Goal: Task Accomplishment & Management: Complete application form

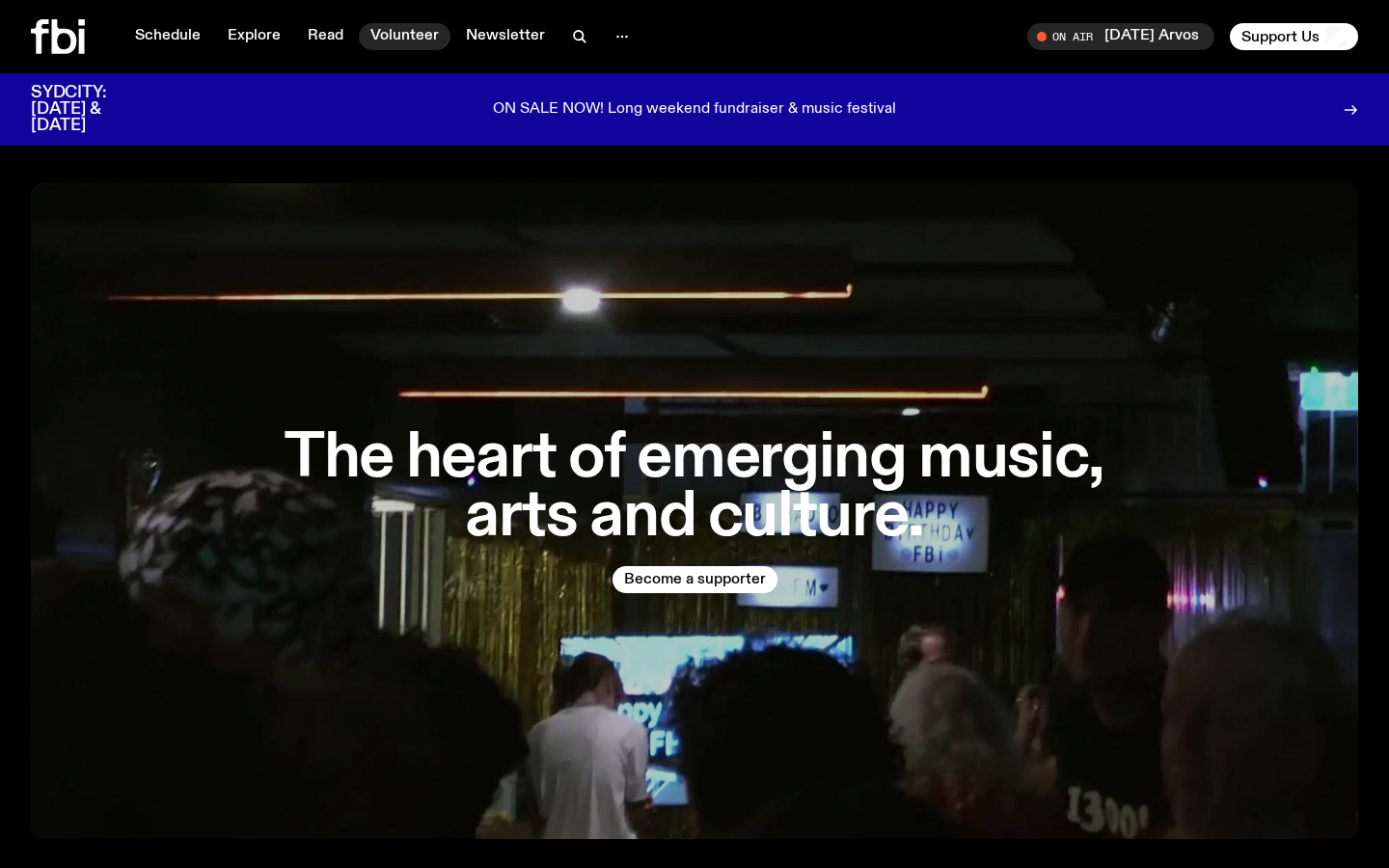
click at [394, 39] on link "Volunteer" at bounding box center [404, 37] width 92 height 27
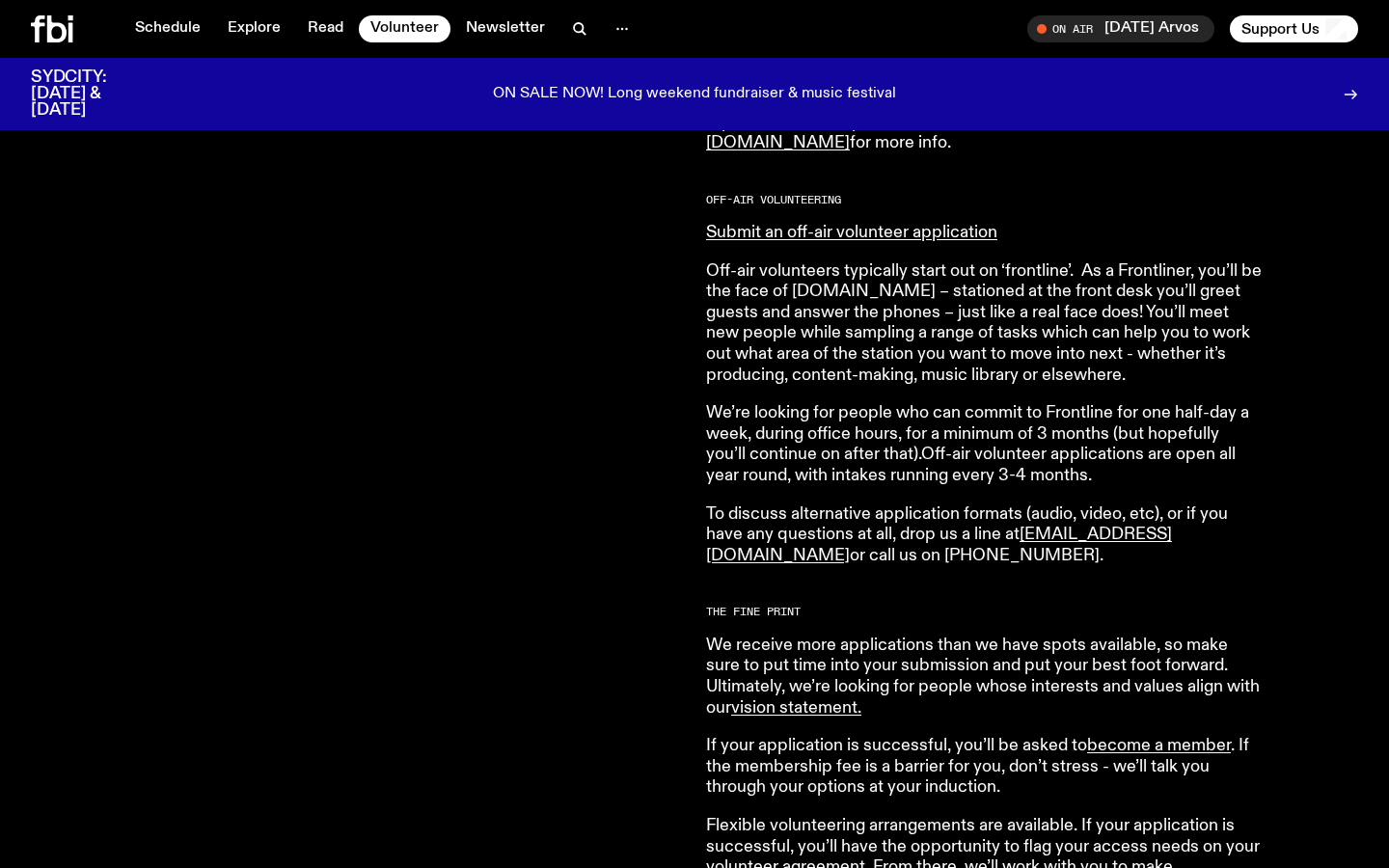
scroll to position [1134, 0]
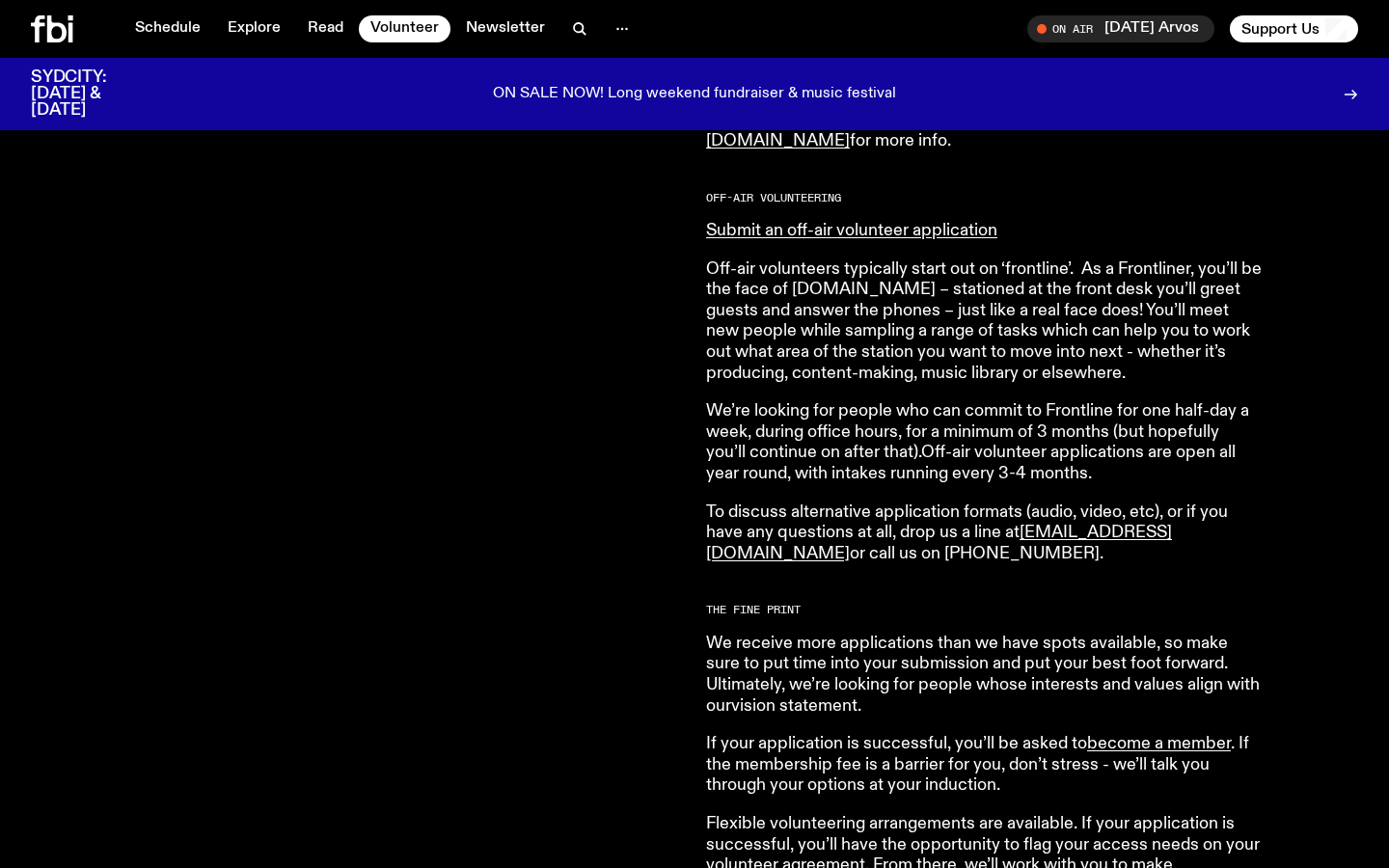
click at [811, 715] on link "vision statement ." at bounding box center [797, 706] width 130 height 17
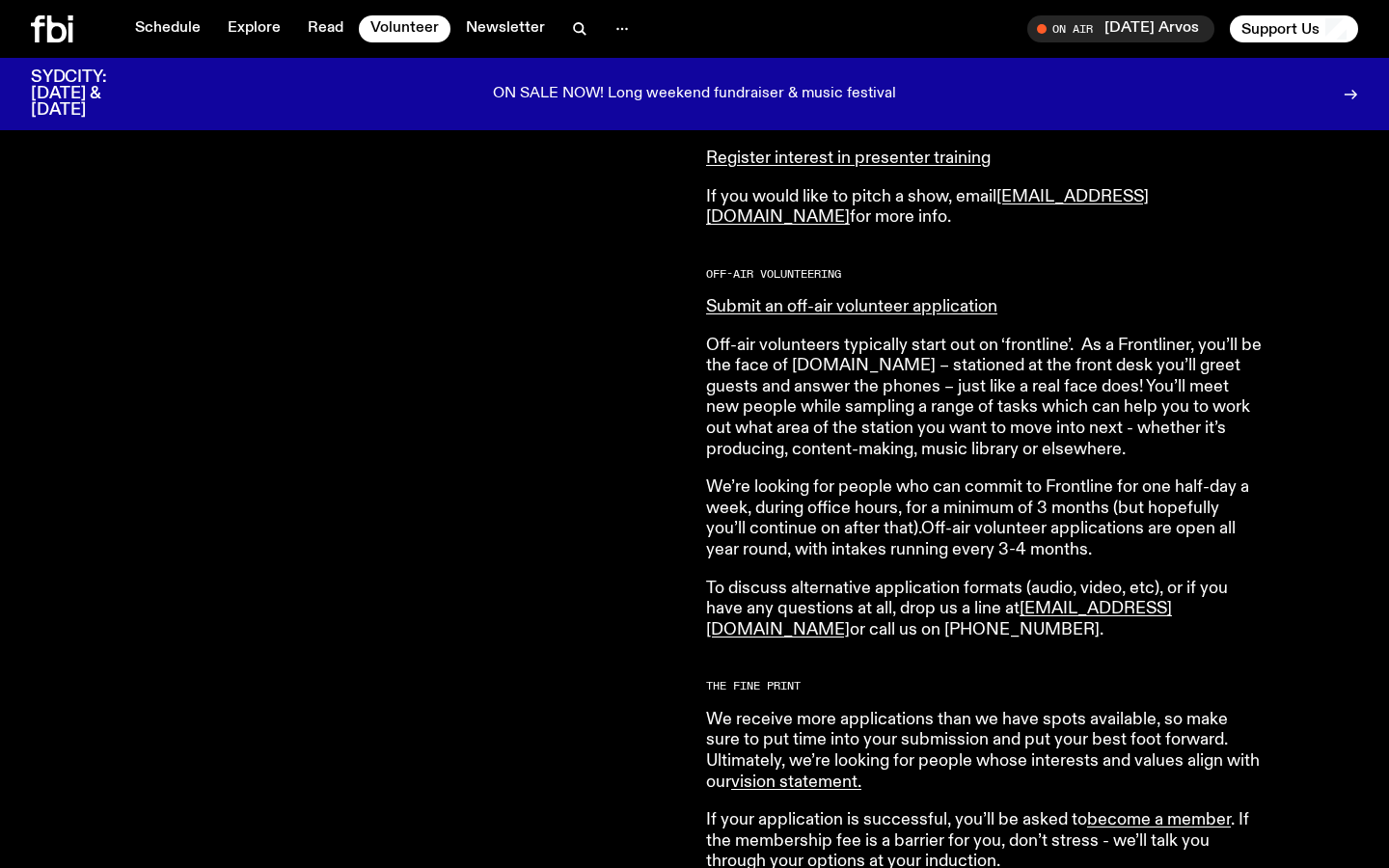
scroll to position [1056, 0]
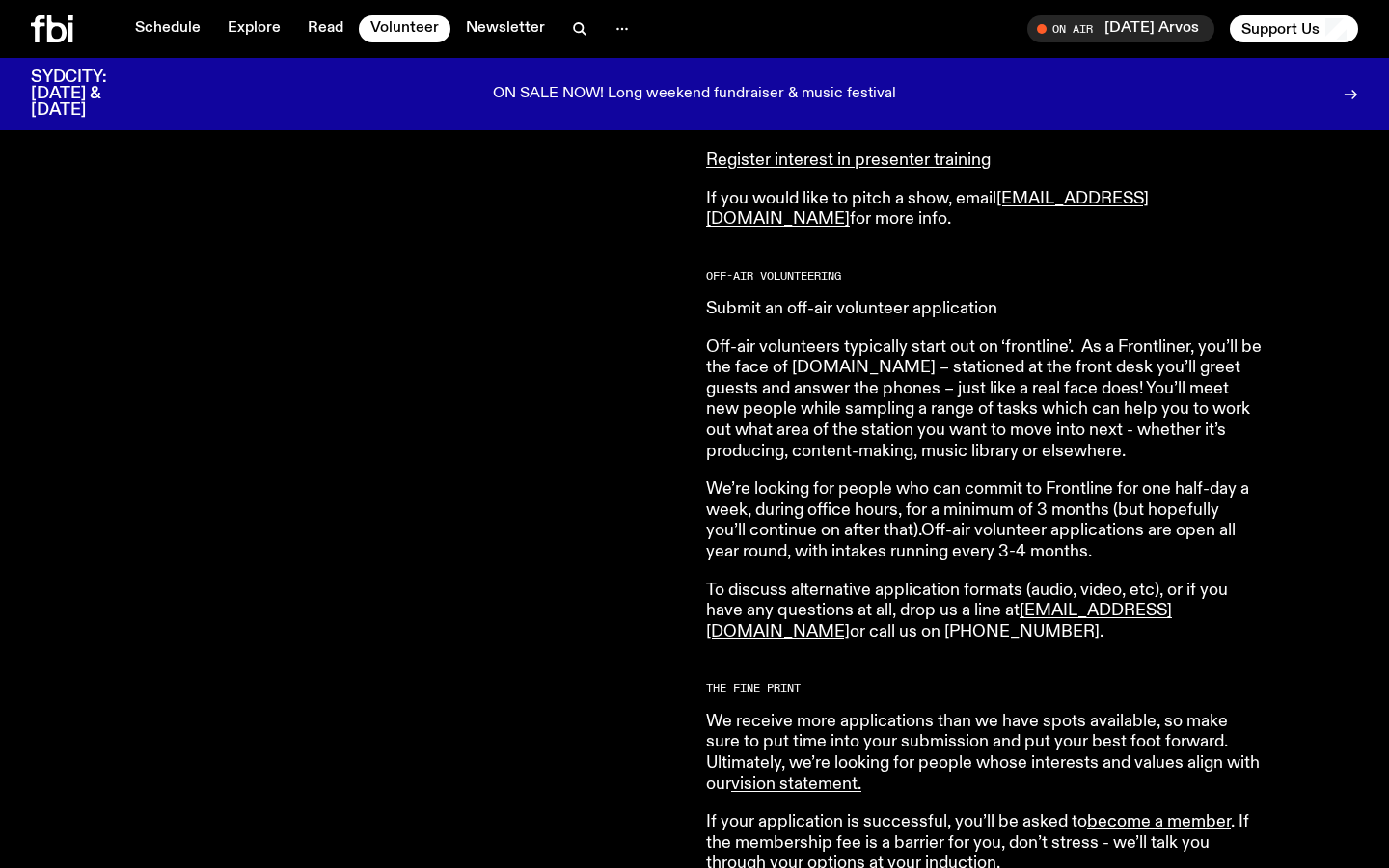
click at [733, 315] on link "Submit an off-air volunteer application" at bounding box center [852, 309] width 292 height 17
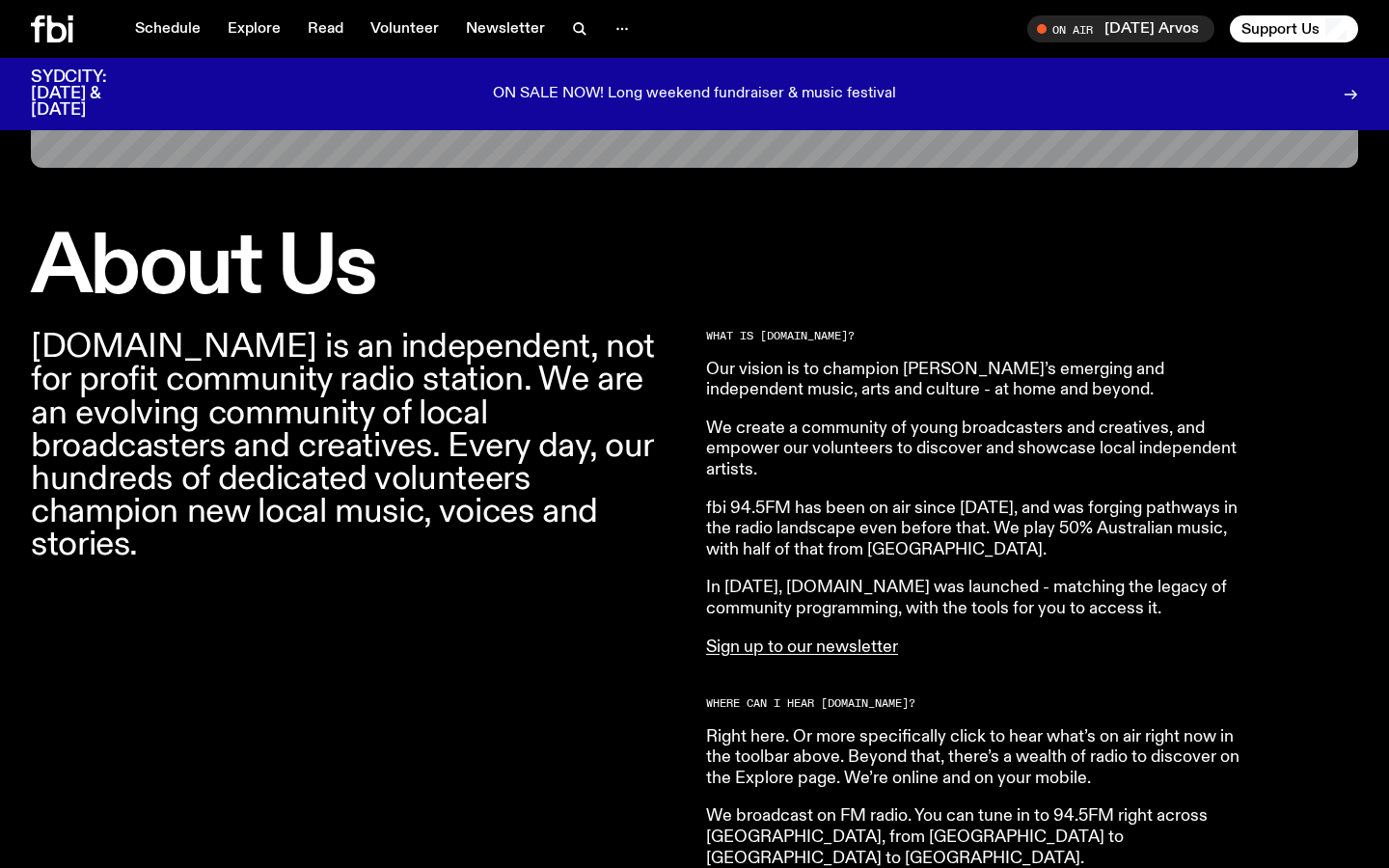
scroll to position [466, 0]
